Goal: Task Accomplishment & Management: Use online tool/utility

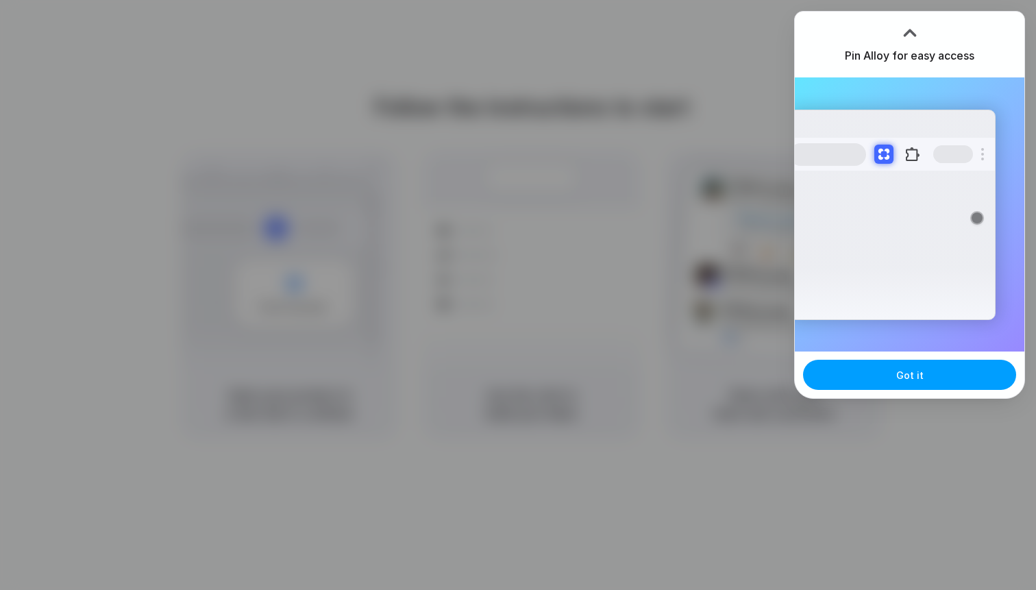
click at [883, 378] on button "Got it" at bounding box center [909, 375] width 213 height 30
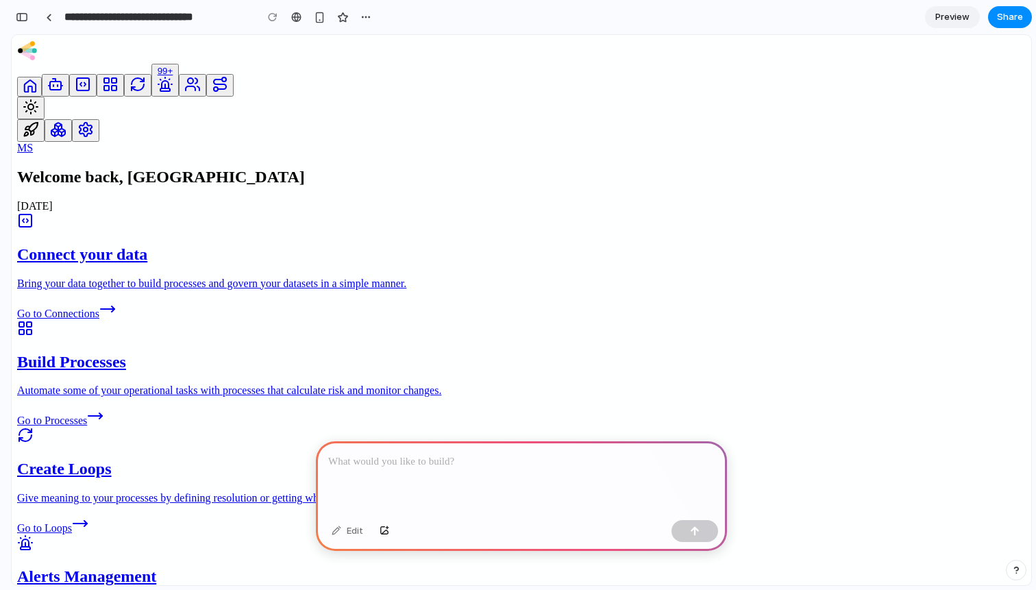
click at [47, 93] on icon "Navigate to AI Agents" at bounding box center [55, 84] width 16 height 16
click at [75, 93] on icon "Navigate to Connection Hub" at bounding box center [83, 84] width 16 height 16
click at [102, 95] on div "Navigate to Processes" at bounding box center [110, 85] width 16 height 19
click at [469, 472] on div at bounding box center [521, 477] width 411 height 73
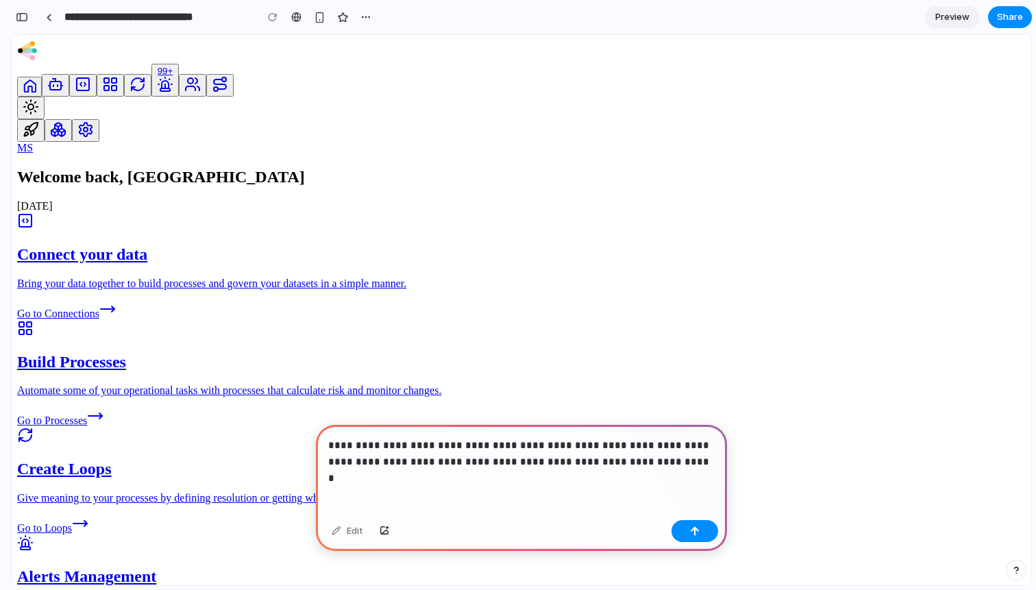
click at [480, 463] on p "**********" at bounding box center [521, 453] width 387 height 33
click at [696, 526] on div "button" at bounding box center [695, 531] width 10 height 10
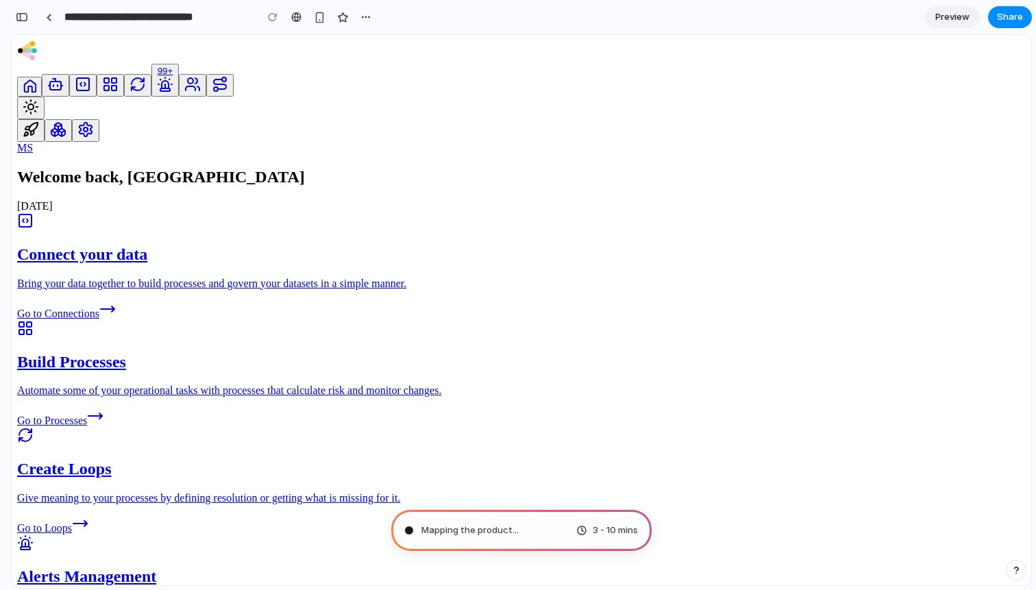
type input "**********"
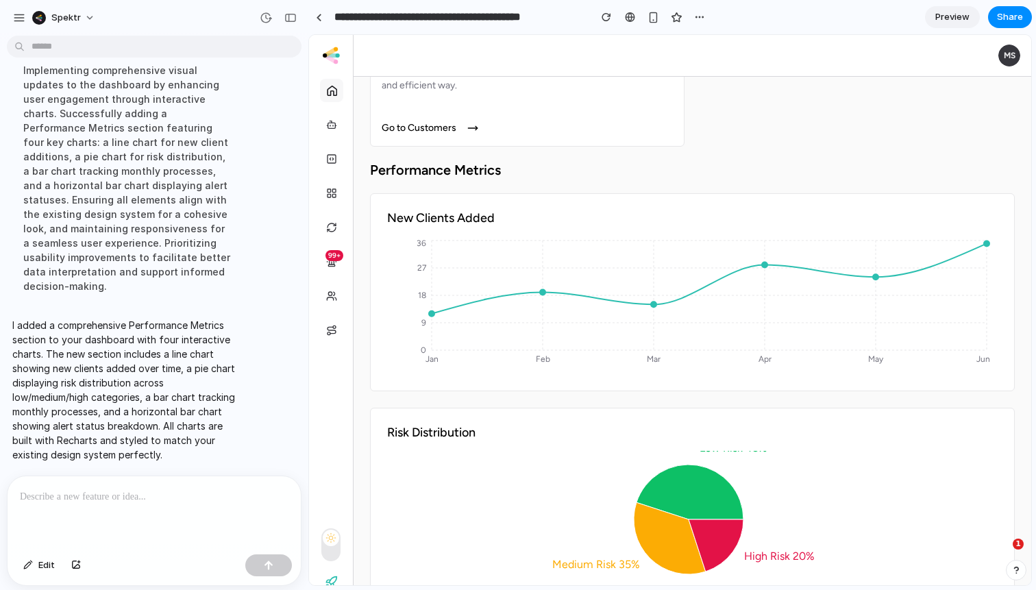
scroll to position [472, 0]
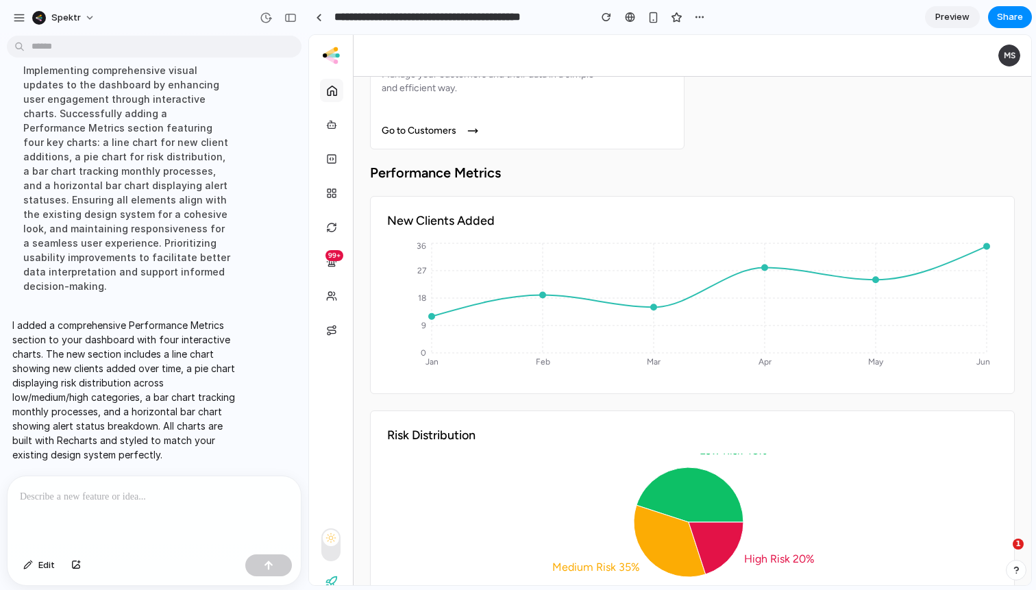
drag, startPoint x: 624, startPoint y: 53, endPoint x: 637, endPoint y: 45, distance: 14.8
click at [707, 19] on button "button" at bounding box center [700, 17] width 21 height 21
click at [894, 27] on div "Duplicate Delete" at bounding box center [518, 295] width 1036 height 590
click at [940, 22] on span "Preview" at bounding box center [953, 17] width 34 height 14
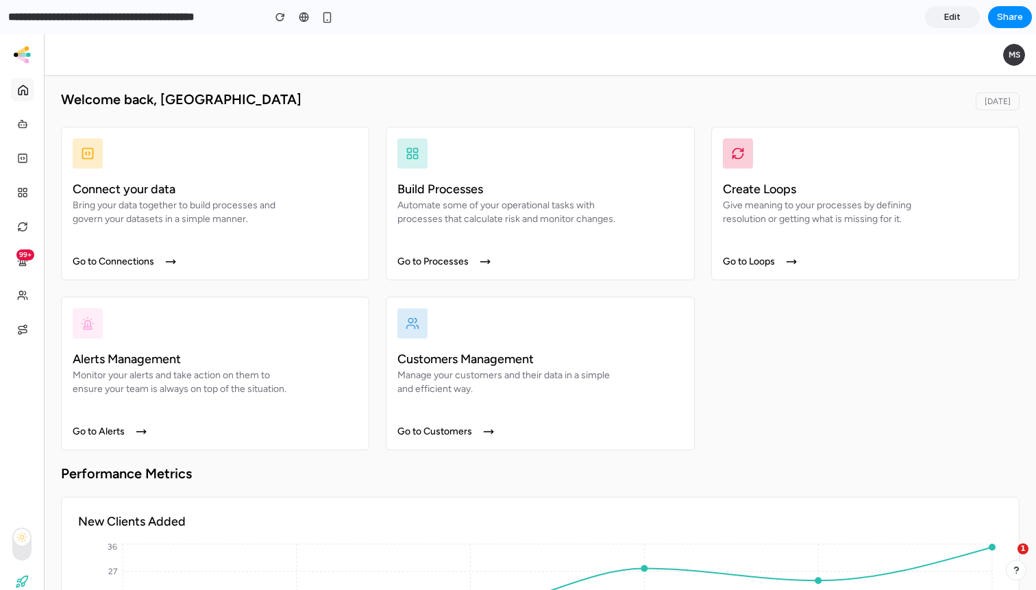
click at [954, 14] on span "Edit" at bounding box center [952, 17] width 16 height 14
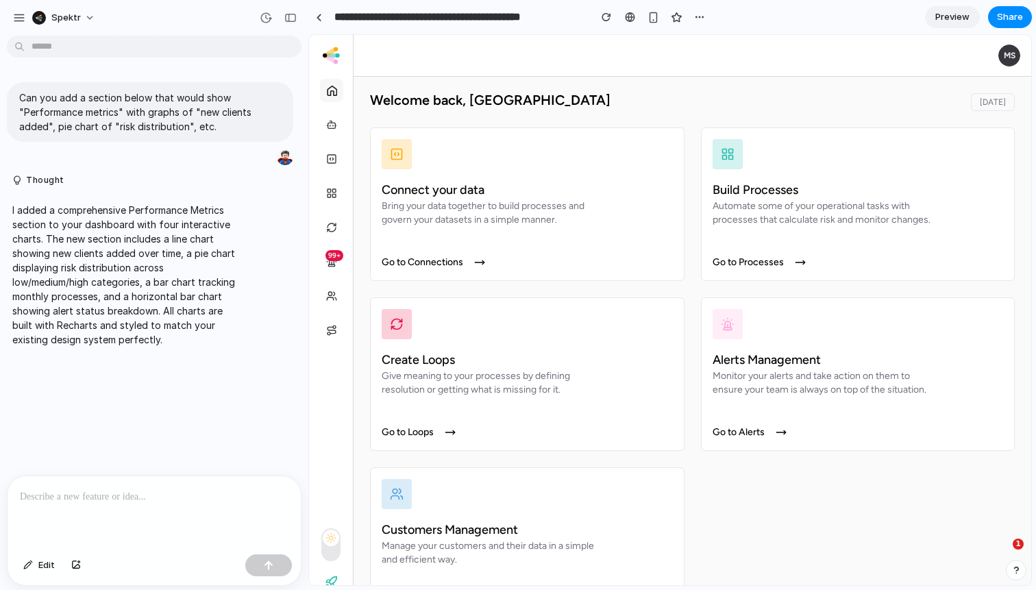
click at [954, 19] on span "Preview" at bounding box center [953, 17] width 34 height 14
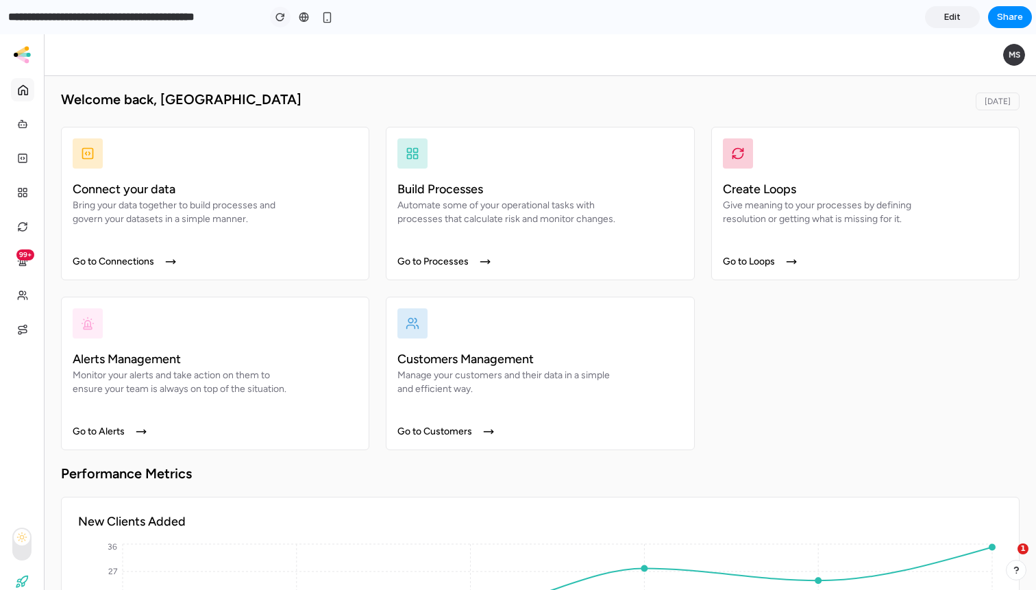
click at [278, 17] on div "button" at bounding box center [281, 17] width 10 height 10
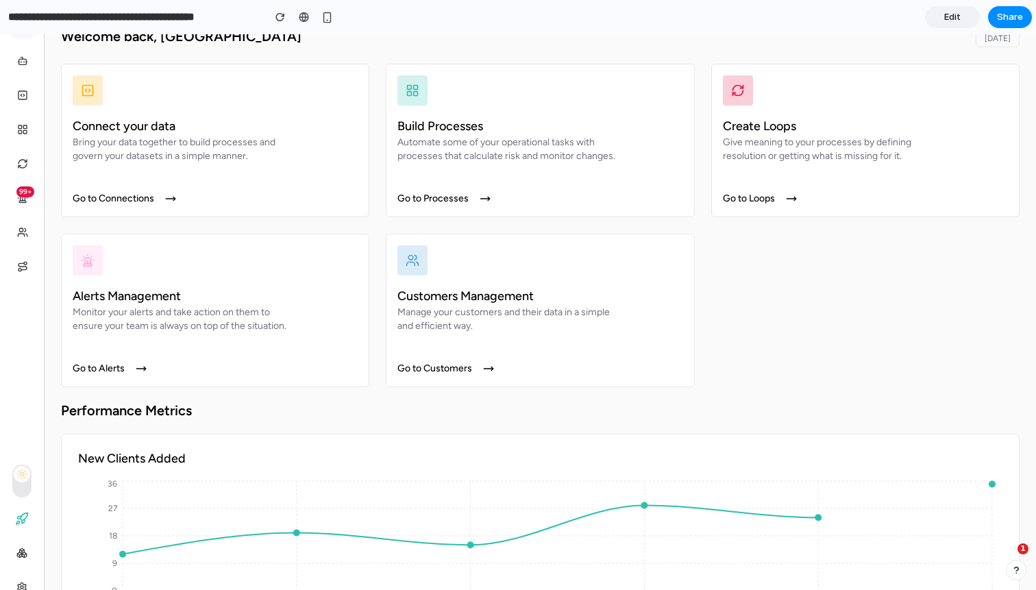
scroll to position [85, 0]
